Goal: Navigation & Orientation: Find specific page/section

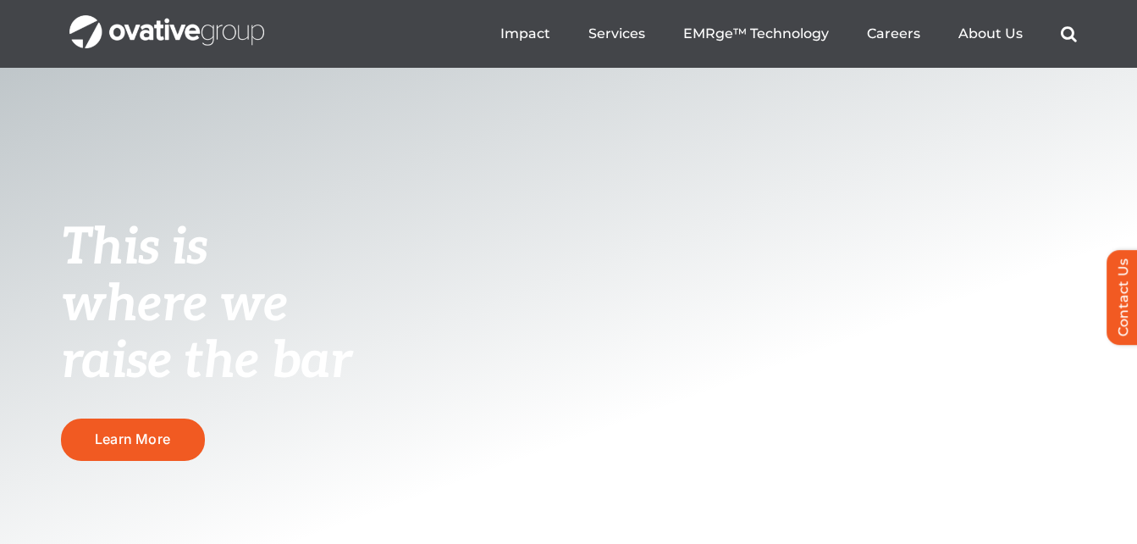
scroll to position [70, 0]
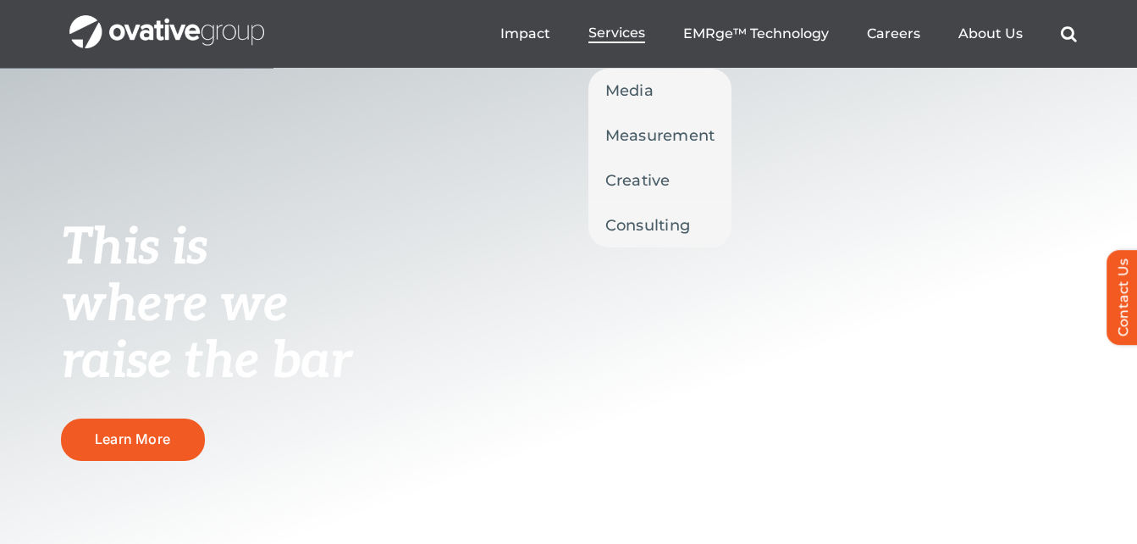
click at [621, 36] on span "Services" at bounding box center [616, 33] width 57 height 17
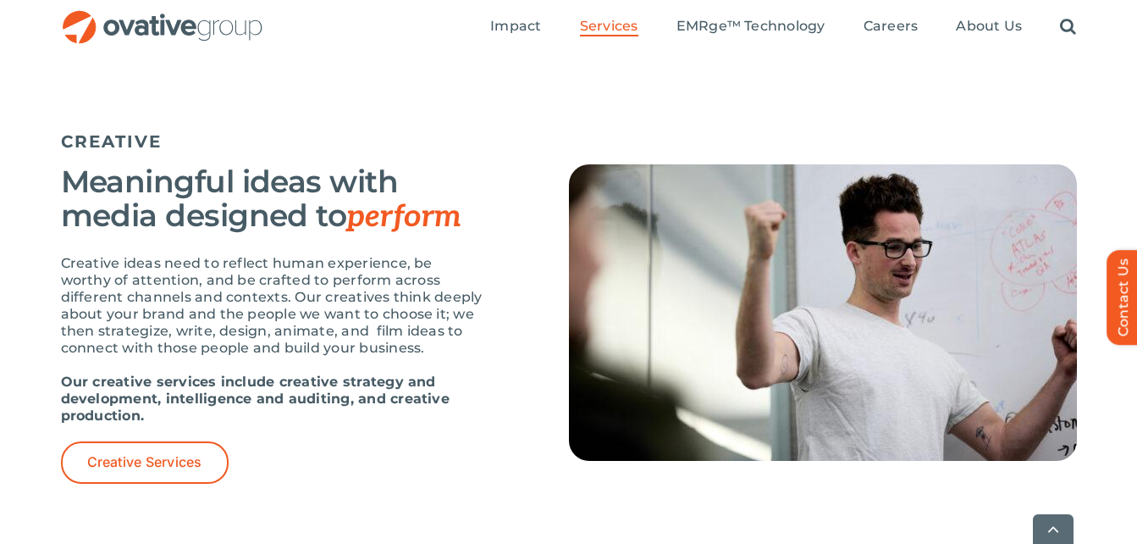
scroll to position [1891, 0]
